Goal: Navigation & Orientation: Go to known website

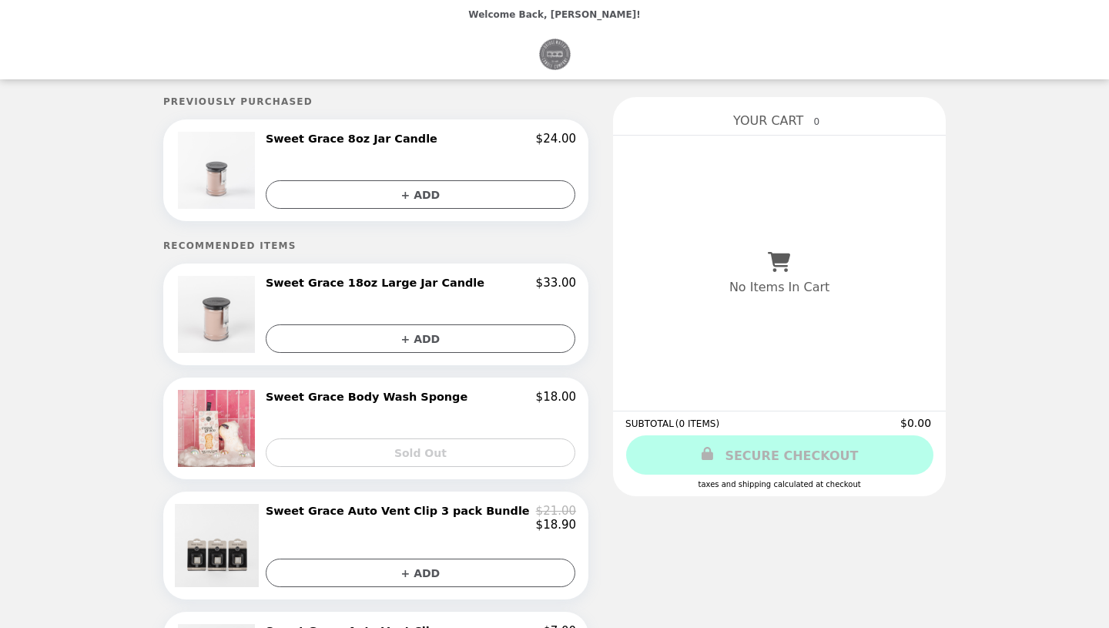
click at [556, 54] on img "Main" at bounding box center [555, 55] width 32 height 32
click at [566, 56] on img "Main" at bounding box center [555, 55] width 32 height 32
